Goal: Find specific page/section: Find specific page/section

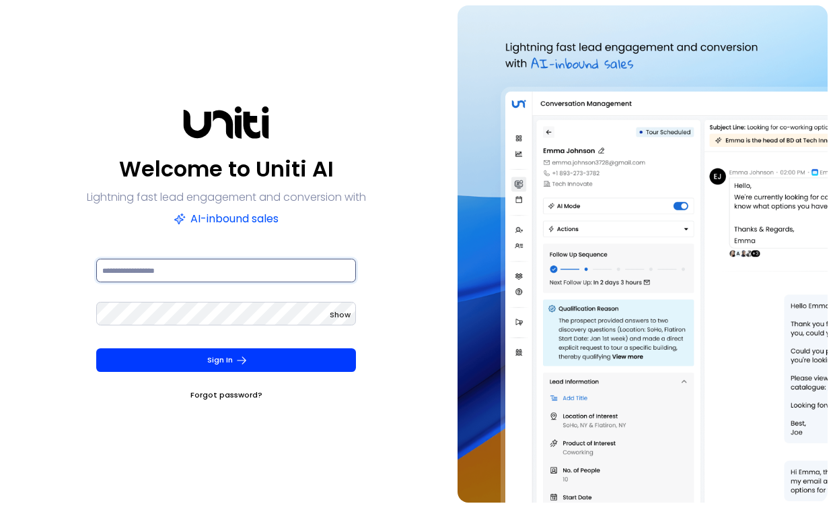
type input "**********"
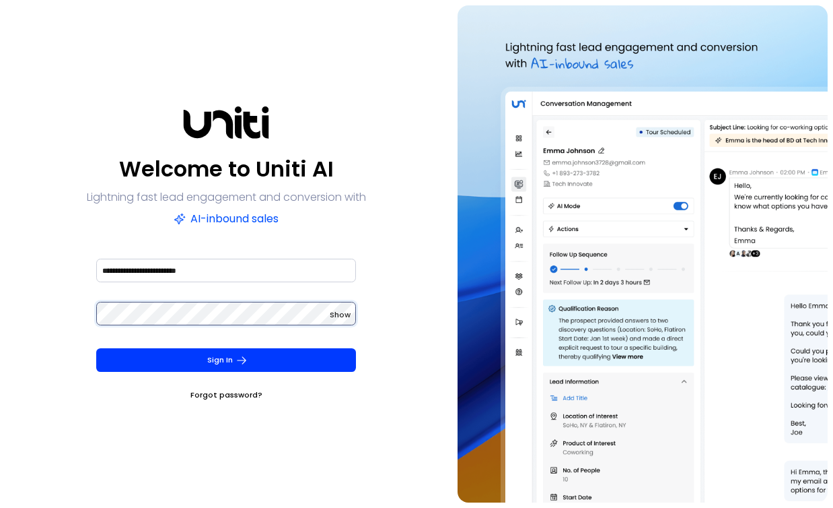
click at [226, 359] on button "Sign In" at bounding box center [226, 360] width 260 height 24
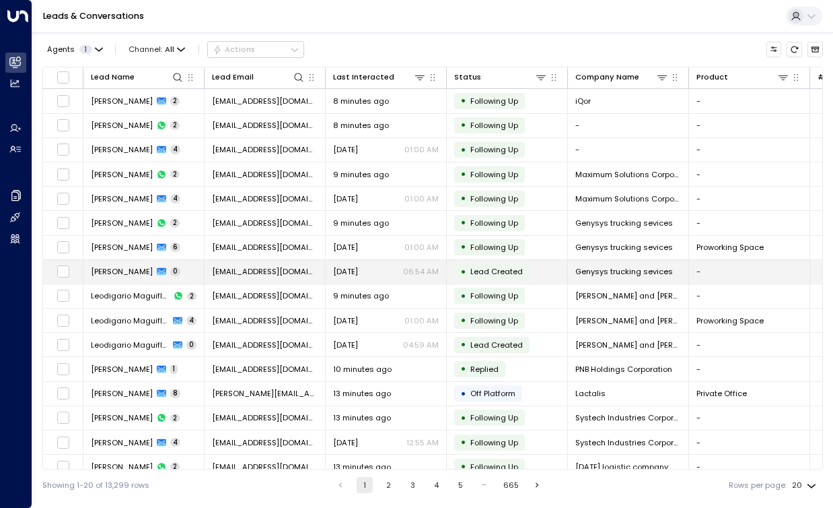
click at [133, 271] on span "[PERSON_NAME]" at bounding box center [122, 271] width 62 height 11
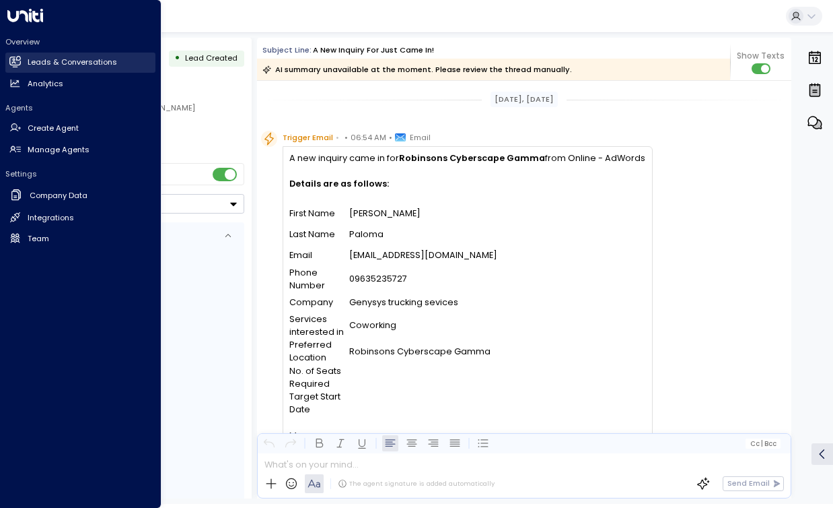
click at [14, 60] on g at bounding box center [14, 61] width 11 height 11
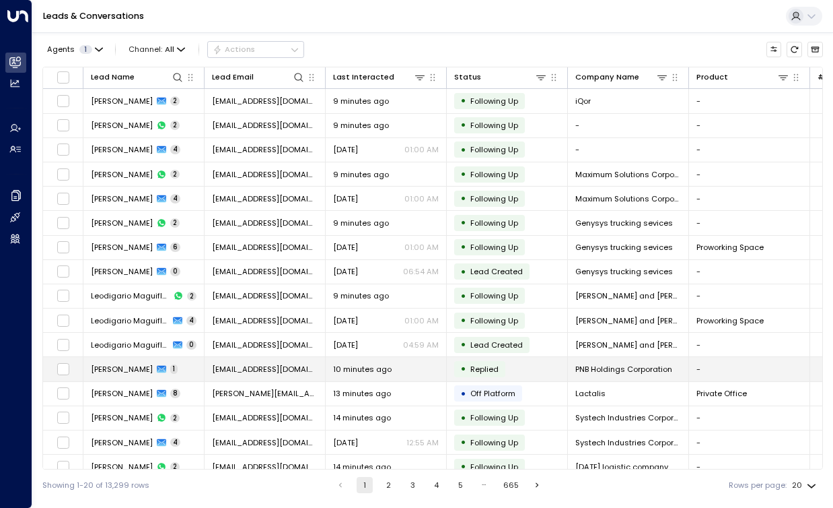
click at [147, 368] on span "[PERSON_NAME]" at bounding box center [122, 368] width 62 height 11
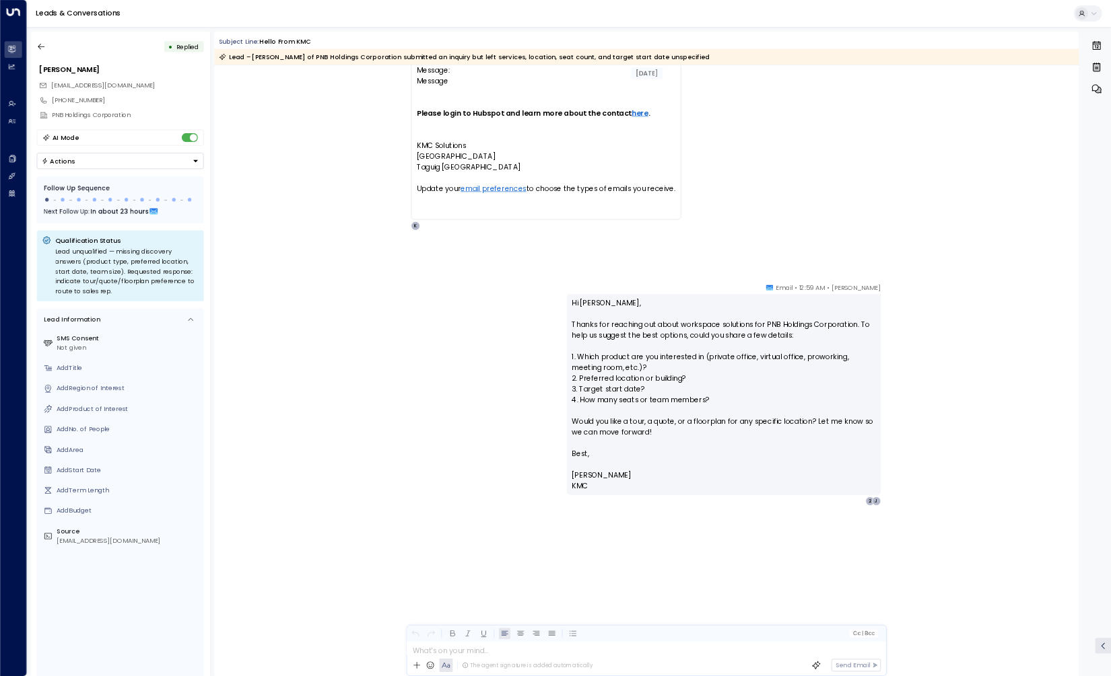
scroll to position [481, 0]
click at [69, 77] on icon "button" at bounding box center [61, 69] width 13 height 13
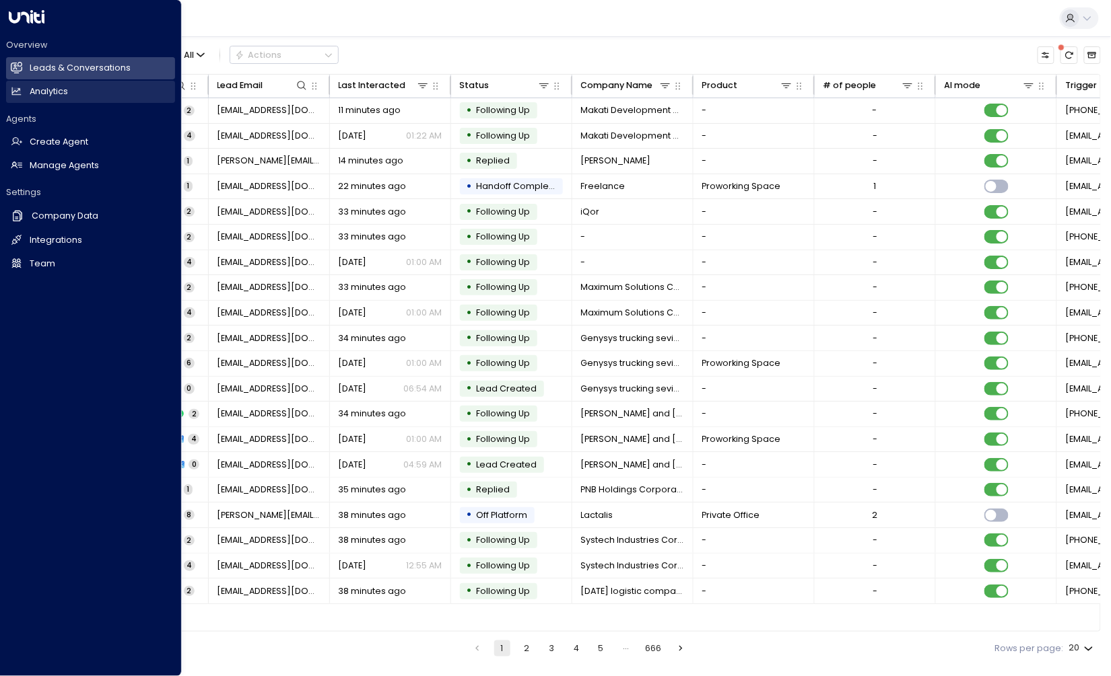
click at [35, 103] on link "Analytics Analytics" at bounding box center [90, 92] width 169 height 22
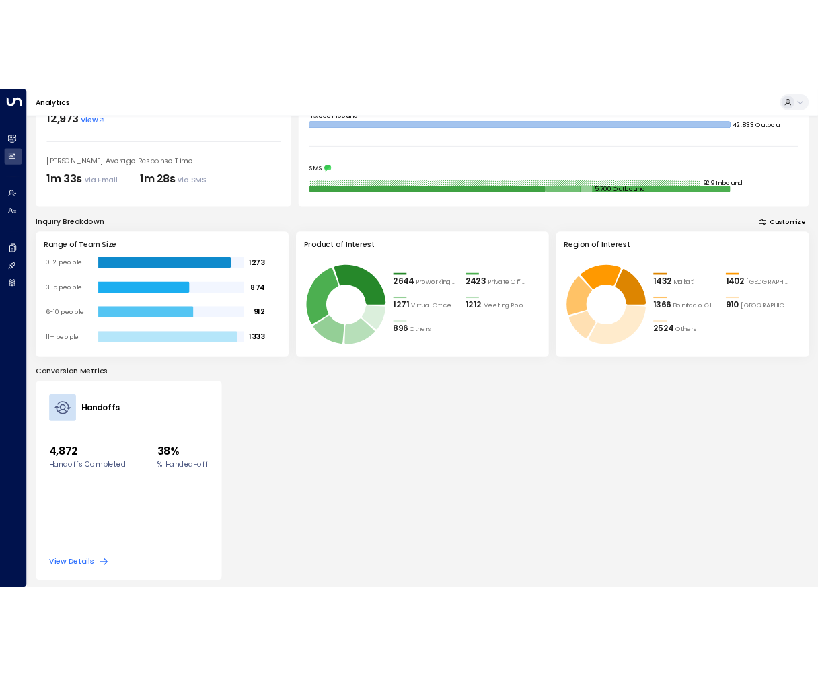
scroll to position [292, 0]
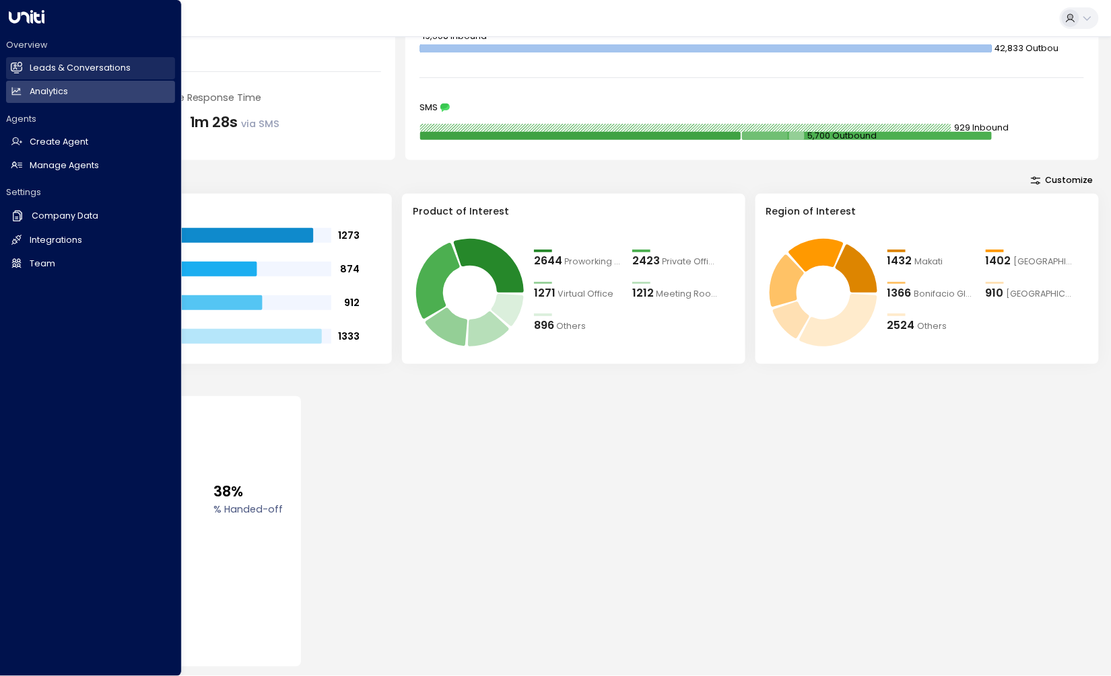
click at [63, 74] on h2 "Leads & Conversations" at bounding box center [80, 68] width 101 height 13
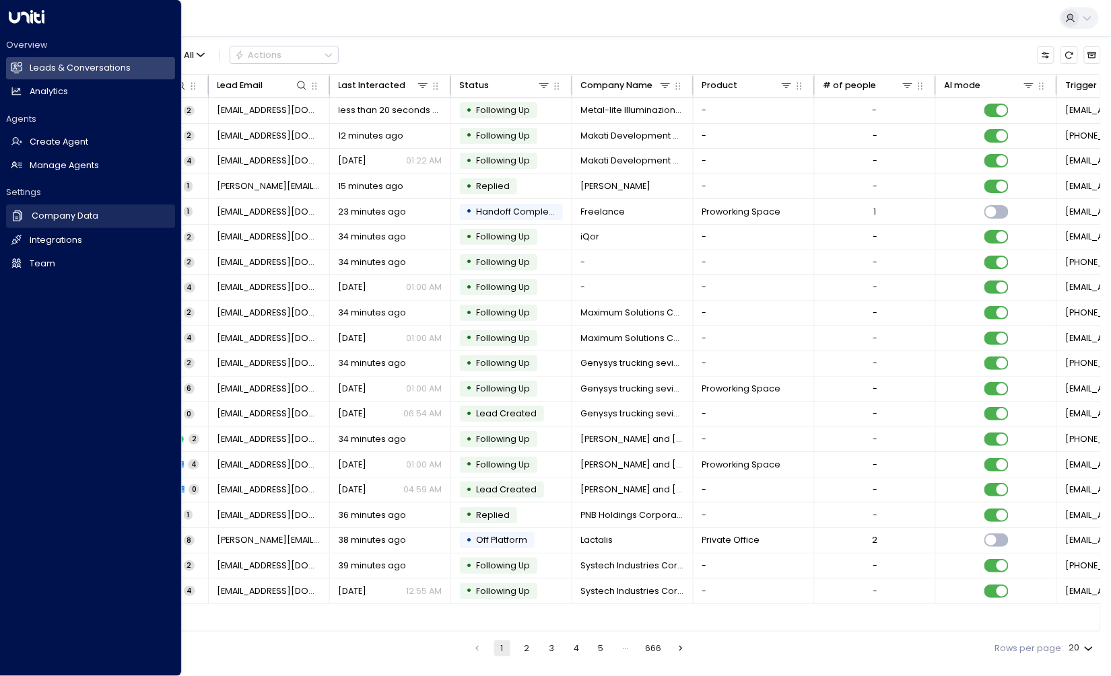
click at [71, 228] on link "Company Data Company Data" at bounding box center [90, 216] width 169 height 23
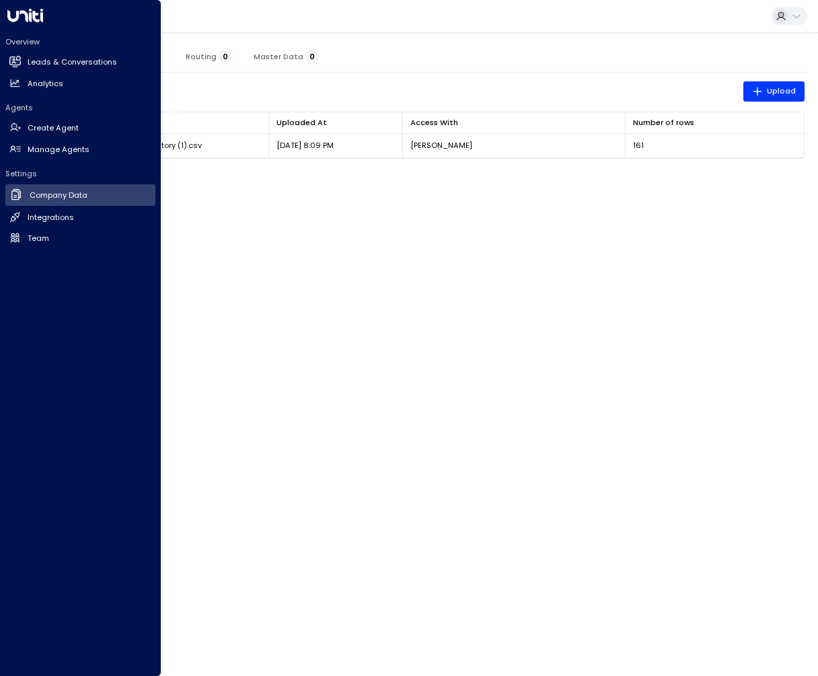
click at [25, 20] on icon at bounding box center [25, 15] width 36 height 13
click at [32, 46] on h2 "Overview" at bounding box center [80, 41] width 150 height 11
click at [38, 55] on link "Leads & Conversations Leads & Conversations" at bounding box center [80, 63] width 150 height 20
